Goal: Information Seeking & Learning: Find specific fact

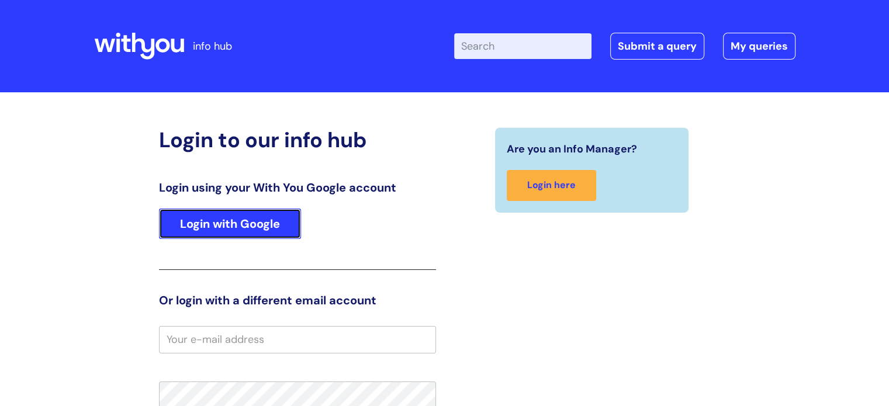
click at [224, 226] on link "Login with Google" at bounding box center [230, 224] width 142 height 30
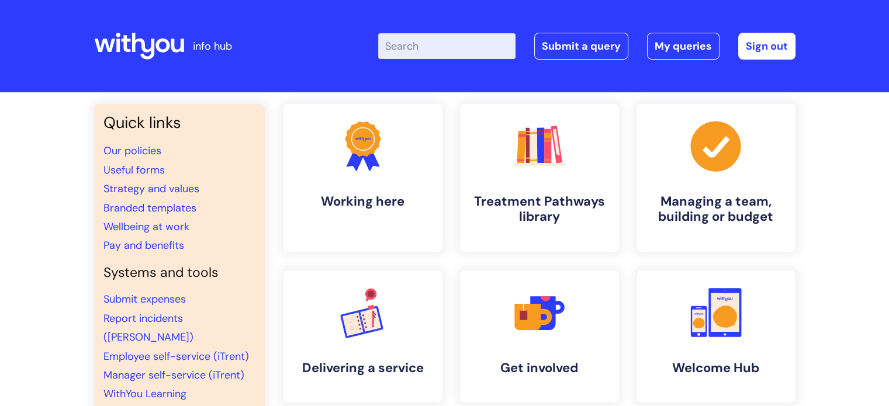
click at [438, 51] on input "Enter your search term here..." at bounding box center [446, 46] width 137 height 26
type input "wifi"
click button "Search" at bounding box center [0, 0] width 0 height 0
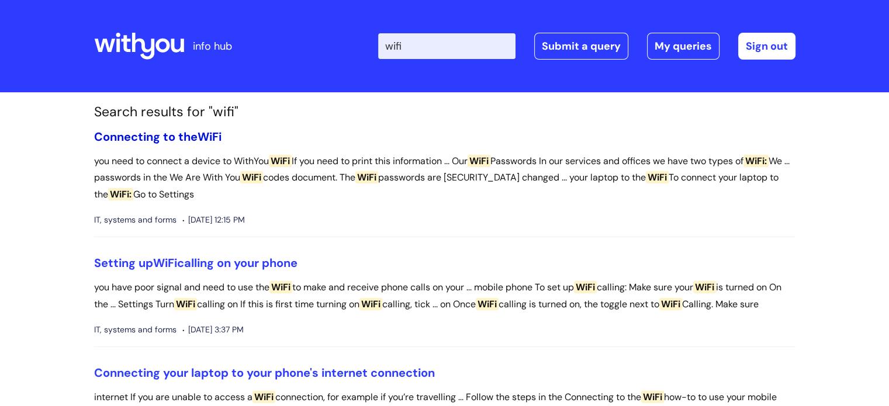
click at [140, 137] on link "Connecting to the WiFi" at bounding box center [157, 136] width 127 height 15
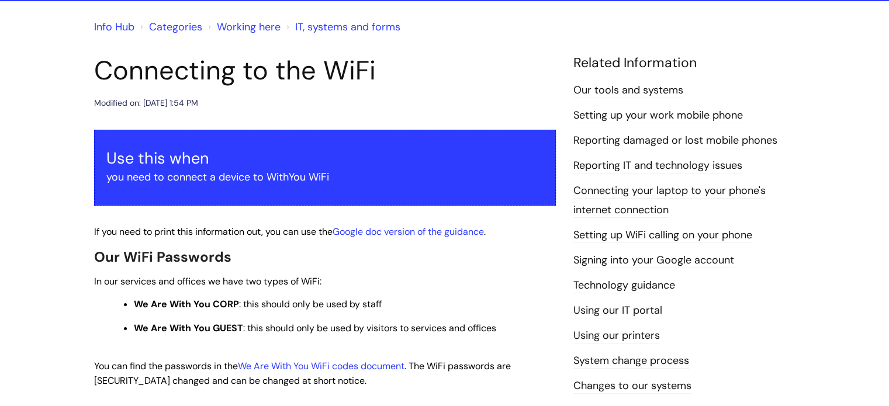
scroll to position [117, 0]
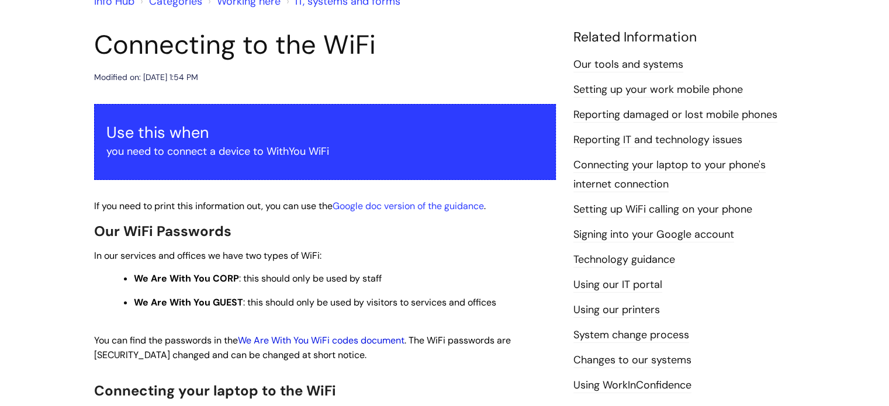
click at [375, 342] on link "We Are With You WiFi codes document" at bounding box center [321, 340] width 167 height 12
